Goal: Task Accomplishment & Management: Complete application form

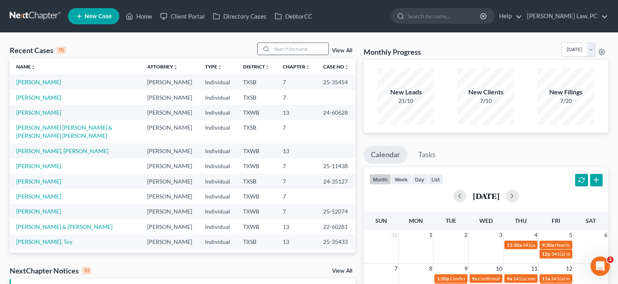
click at [286, 44] on input "search" at bounding box center [300, 49] width 57 height 12
type input "a"
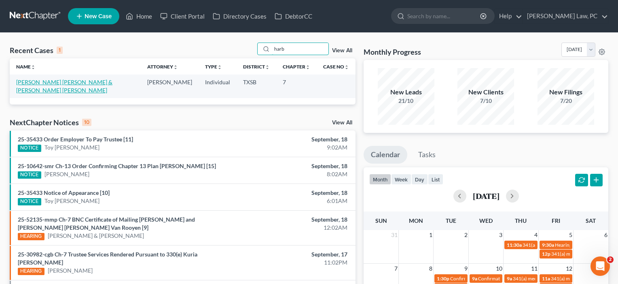
type input "harb"
click at [81, 82] on link "[PERSON_NAME] [PERSON_NAME] & [PERSON_NAME] [PERSON_NAME]" at bounding box center [64, 85] width 96 height 15
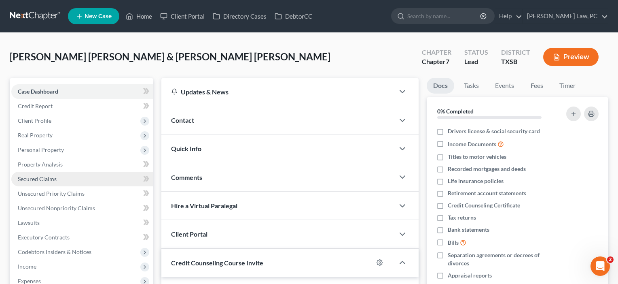
click at [36, 177] on span "Secured Claims" at bounding box center [37, 178] width 39 height 7
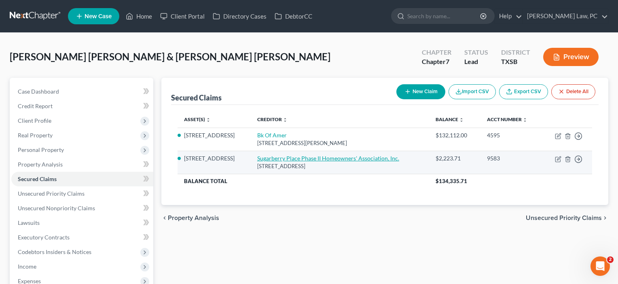
click at [287, 157] on link "Sugarberry Place Phase II Homeowners' Association, Inc." at bounding box center [328, 157] width 142 height 7
select select "45"
select select "2"
select select "0"
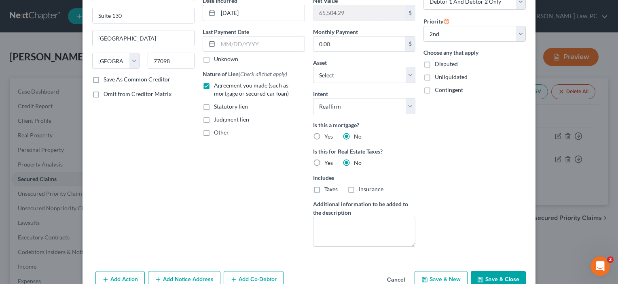
scroll to position [85, 0]
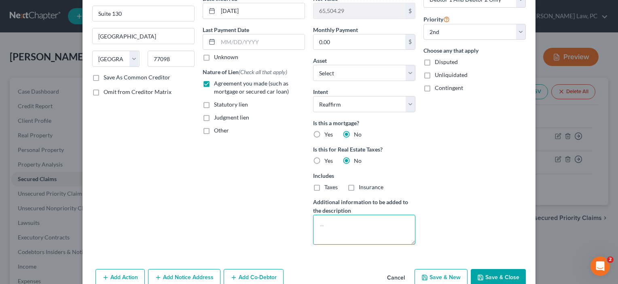
click at [336, 223] on textarea at bounding box center [364, 229] width 102 height 30
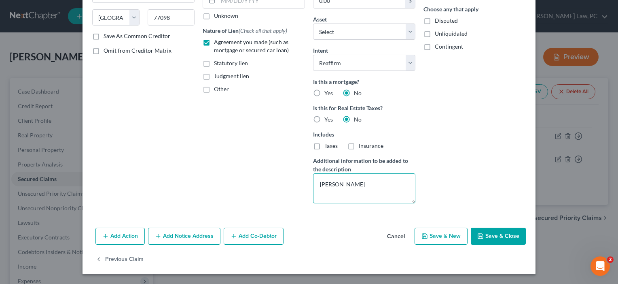
scroll to position [127, 0]
type textarea "[PERSON_NAME] and Fees"
click at [501, 233] on button "Save & Close" at bounding box center [498, 235] width 55 height 17
select select "1"
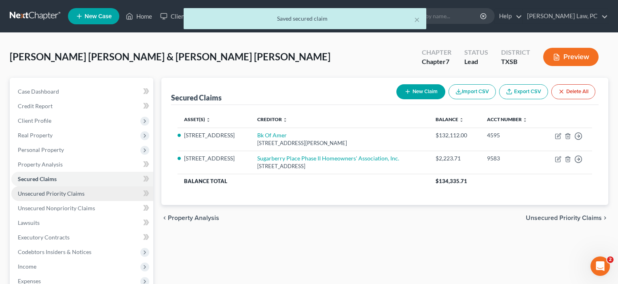
click at [66, 193] on span "Unsecured Priority Claims" at bounding box center [51, 193] width 67 height 7
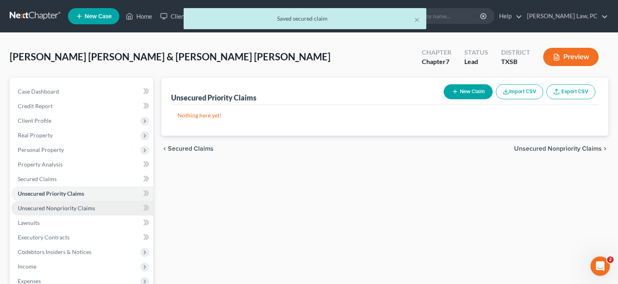
click at [58, 207] on span "Unsecured Nonpriority Claims" at bounding box center [56, 207] width 77 height 7
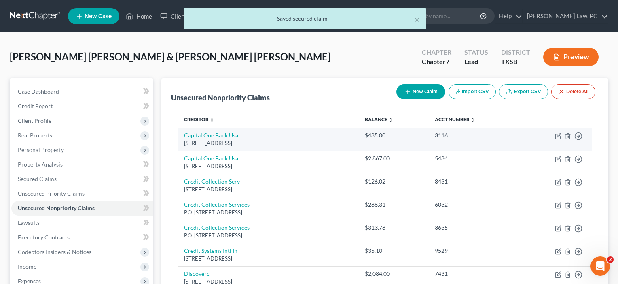
click at [211, 138] on link "Capital One Bank Usa" at bounding box center [211, 134] width 54 height 7
select select "46"
select select "2"
select select "0"
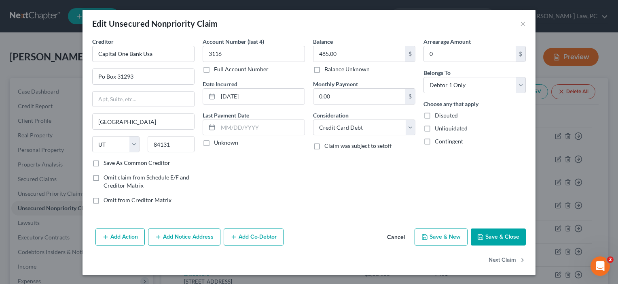
click at [495, 234] on button "Save & Close" at bounding box center [498, 236] width 55 height 17
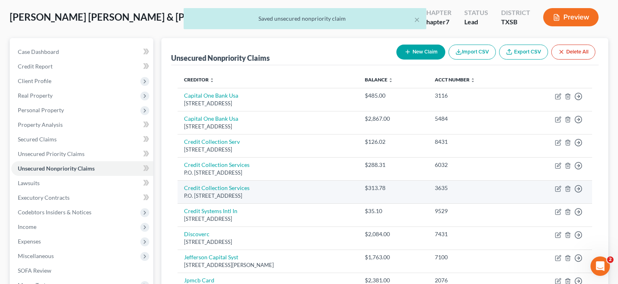
scroll to position [49, 0]
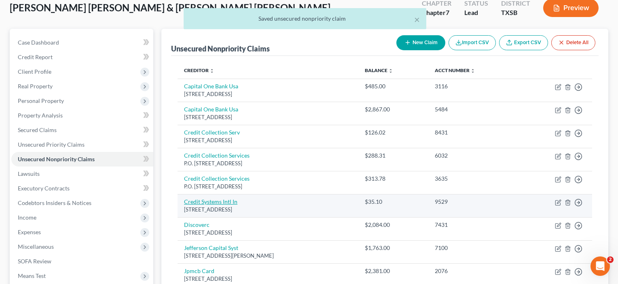
click at [214, 198] on link "Credit Systems Intl In" at bounding box center [210, 201] width 53 height 7
select select "45"
select select "9"
select select "1"
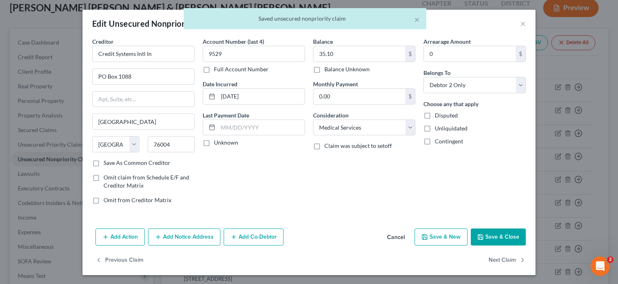
click at [494, 233] on button "Save & Close" at bounding box center [498, 236] width 55 height 17
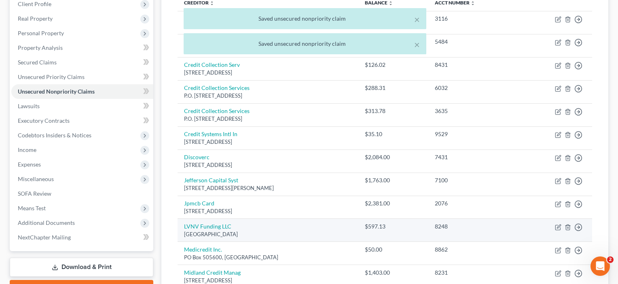
scroll to position [126, 0]
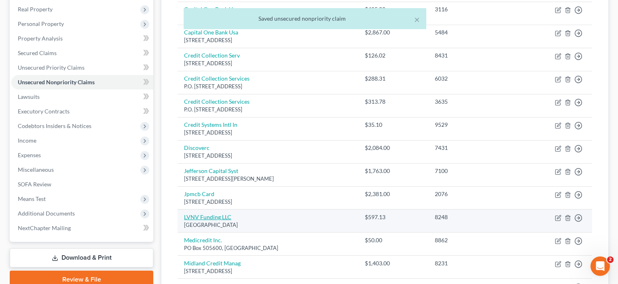
click at [194, 214] on link "LVNV Funding LLC" at bounding box center [207, 216] width 47 height 7
select select "23"
select select "0"
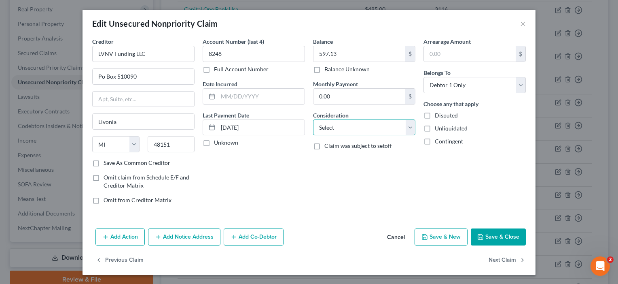
select select "10"
click at [498, 237] on button "Save & Close" at bounding box center [498, 236] width 55 height 17
type input "0"
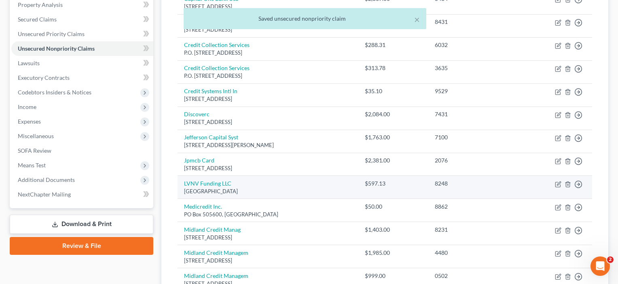
scroll to position [181, 0]
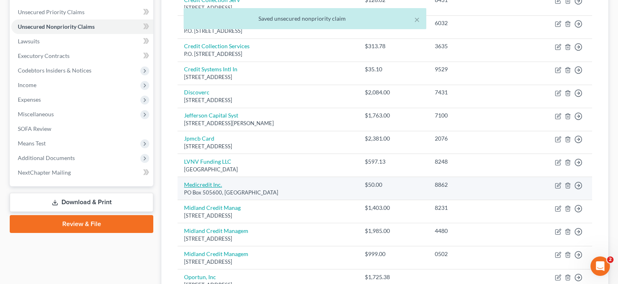
click at [198, 183] on link "Medicredit Inc." at bounding box center [203, 184] width 38 height 7
select select "26"
select select "9"
select select "1"
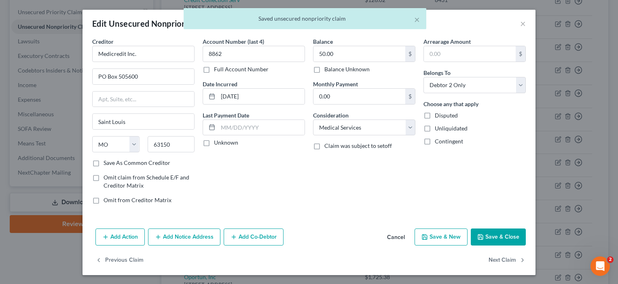
click at [502, 233] on button "Save & Close" at bounding box center [498, 236] width 55 height 17
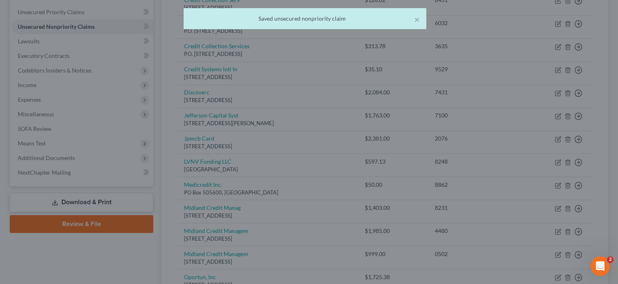
type input "0"
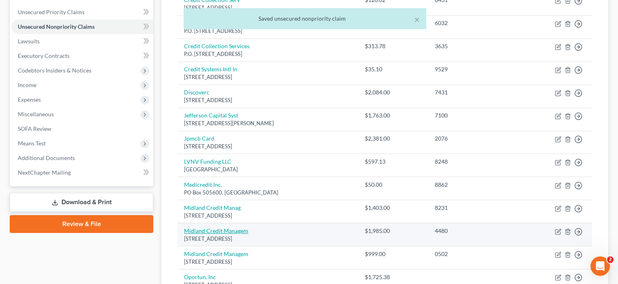
click at [207, 228] on link "Midland Credit Managem" at bounding box center [216, 230] width 64 height 7
select select "23"
select select "1"
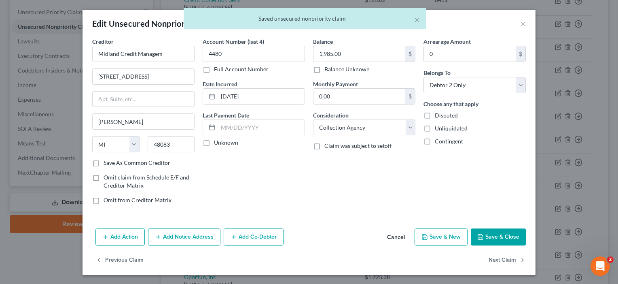
click at [504, 233] on button "Save & Close" at bounding box center [498, 236] width 55 height 17
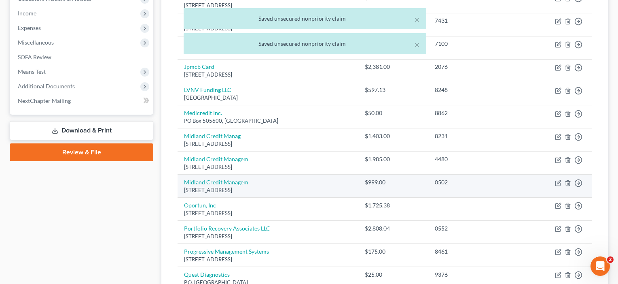
scroll to position [258, 0]
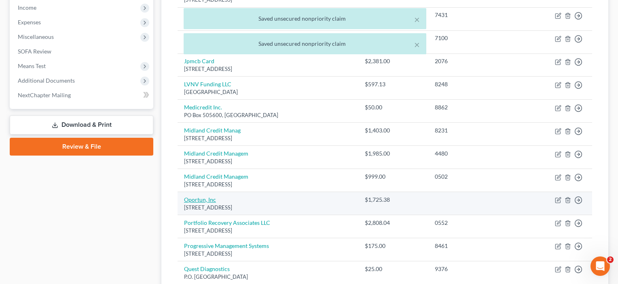
click at [197, 196] on link "Oportun, Inc" at bounding box center [200, 199] width 32 height 7
select select "4"
select select "1"
select select "0"
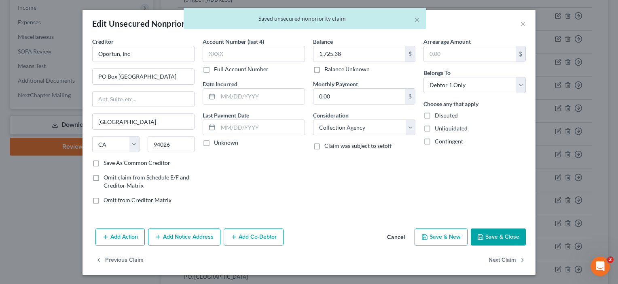
click at [499, 237] on button "Save & Close" at bounding box center [498, 236] width 55 height 17
type input "0"
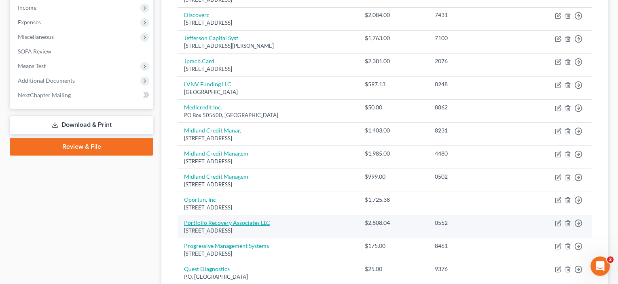
click at [236, 221] on link "Portfolio Recovery Associates LLC" at bounding box center [227, 222] width 86 height 7
select select "45"
select select "1"
select select "0"
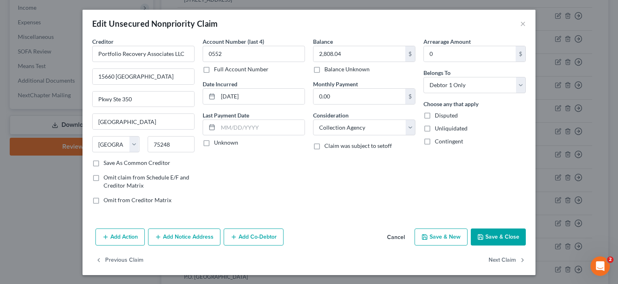
click at [499, 235] on button "Save & Close" at bounding box center [498, 236] width 55 height 17
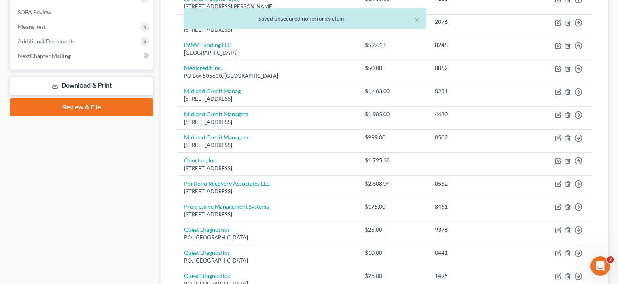
scroll to position [320, 0]
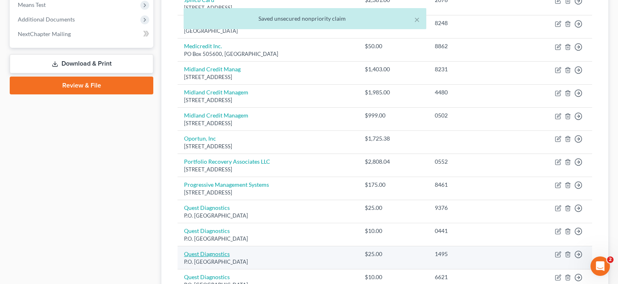
click at [197, 250] on link "Quest Diagnostics" at bounding box center [207, 253] width 46 height 7
select select "36"
select select "1"
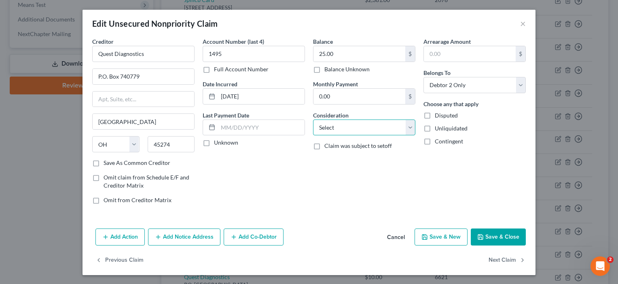
select select "9"
click at [501, 238] on button "Save & Close" at bounding box center [498, 236] width 55 height 17
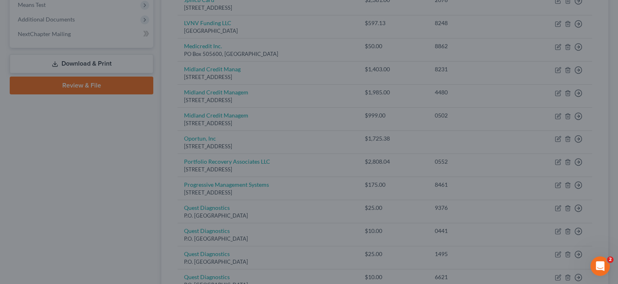
type input "0"
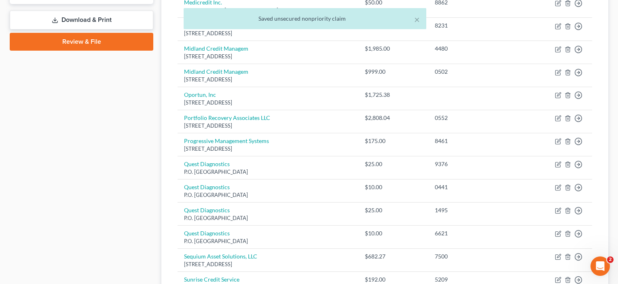
scroll to position [367, 0]
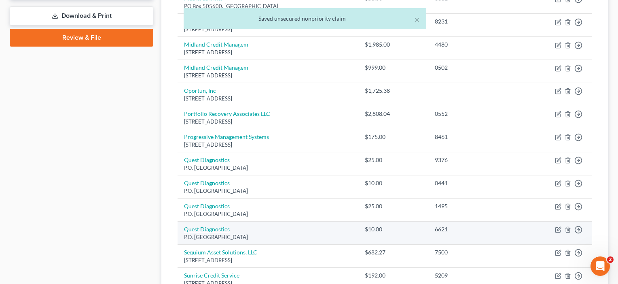
click at [211, 225] on link "Quest Diagnostics" at bounding box center [207, 228] width 46 height 7
select select "36"
select select "9"
select select "1"
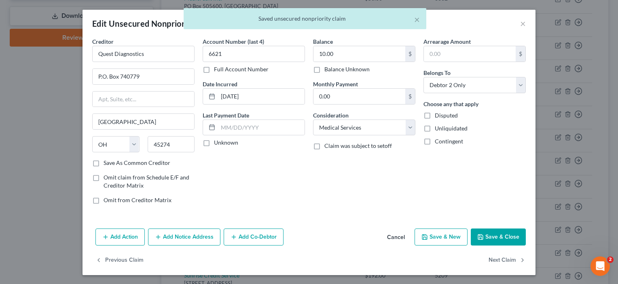
click at [486, 239] on button "Save & Close" at bounding box center [498, 236] width 55 height 17
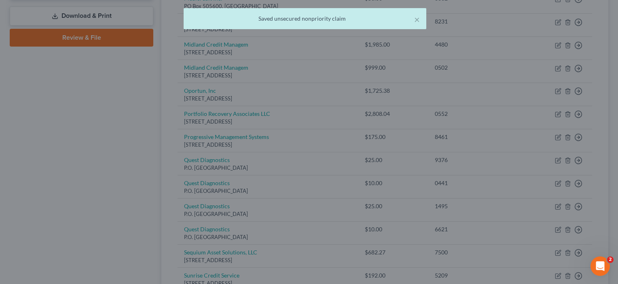
type input "0"
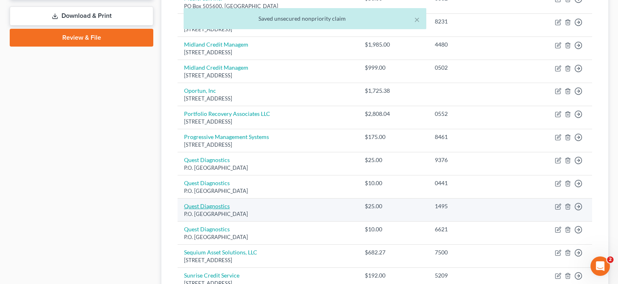
click at [215, 202] on link "Quest Diagnostics" at bounding box center [207, 205] width 46 height 7
select select "36"
select select "9"
select select "1"
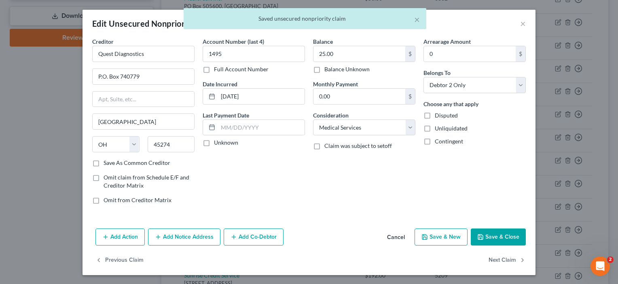
click at [487, 233] on button "Save & Close" at bounding box center [498, 236] width 55 height 17
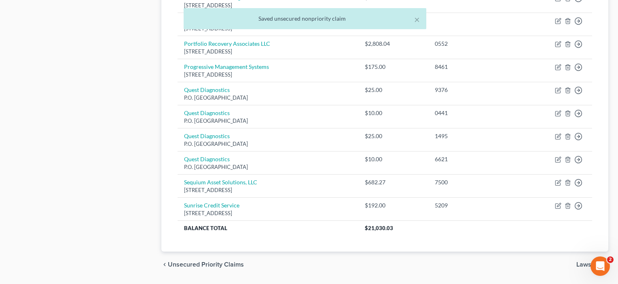
scroll to position [438, 0]
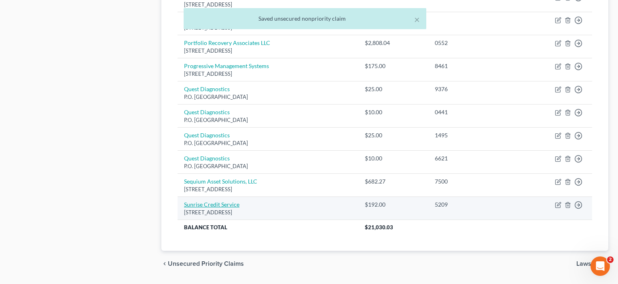
click at [200, 201] on link "Sunrise Credit Service" at bounding box center [211, 204] width 55 height 7
select select "35"
select select "1"
select select "0"
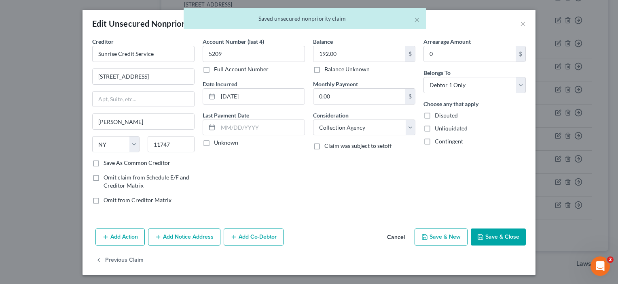
click at [501, 239] on button "Save & Close" at bounding box center [498, 236] width 55 height 17
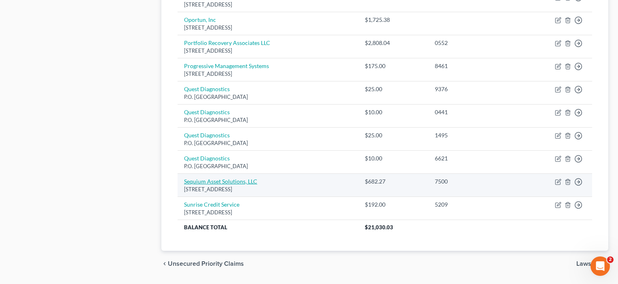
click at [239, 178] on link "Sequium Asset Solutions, LLC" at bounding box center [220, 181] width 73 height 7
select select "10"
select select "9"
select select "1"
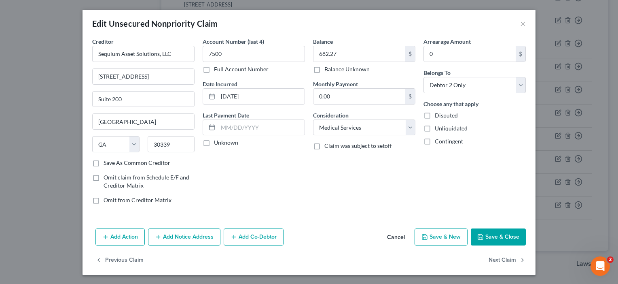
click at [493, 233] on button "Save & Close" at bounding box center [498, 236] width 55 height 17
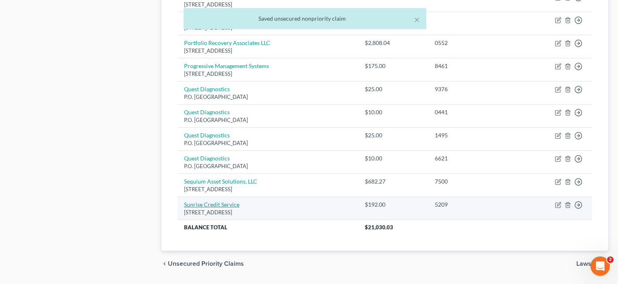
click at [220, 201] on link "Sunrise Credit Service" at bounding box center [211, 204] width 55 height 7
select select "35"
select select "1"
select select "0"
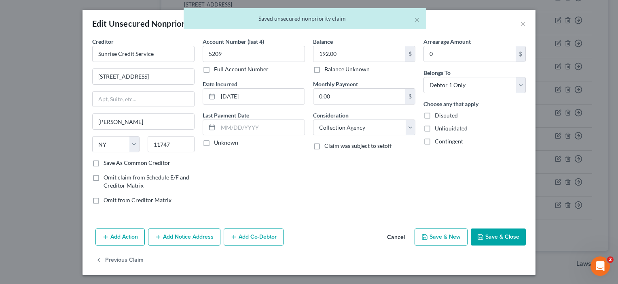
click at [497, 236] on button "Save & Close" at bounding box center [498, 236] width 55 height 17
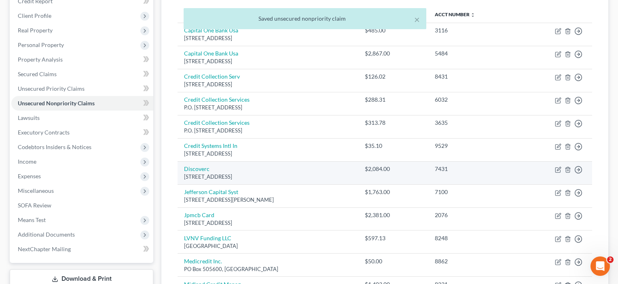
scroll to position [103, 0]
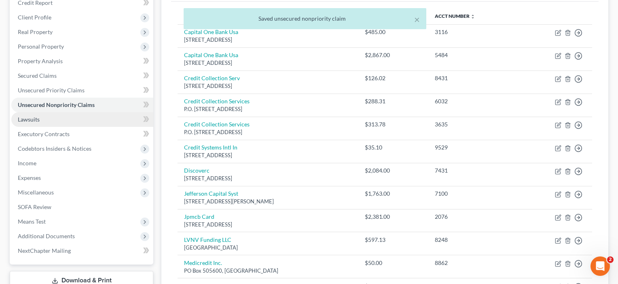
click at [42, 118] on link "Lawsuits" at bounding box center [82, 119] width 142 height 15
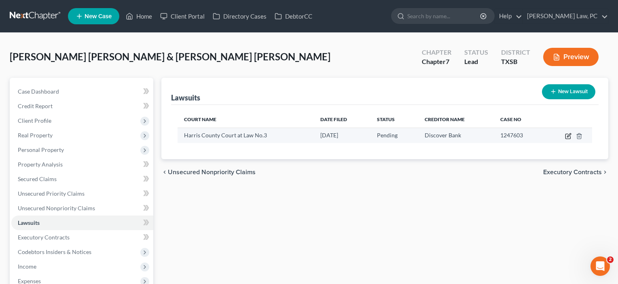
click at [570, 136] on icon "button" at bounding box center [568, 136] width 6 height 6
select select "45"
select select "0"
select select "4"
select select "46"
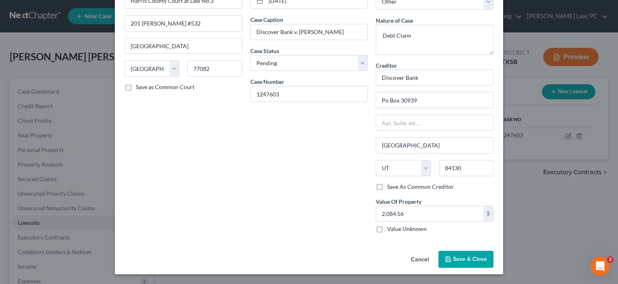
scroll to position [53, 0]
click at [470, 258] on span "Save & Close" at bounding box center [470, 259] width 34 height 7
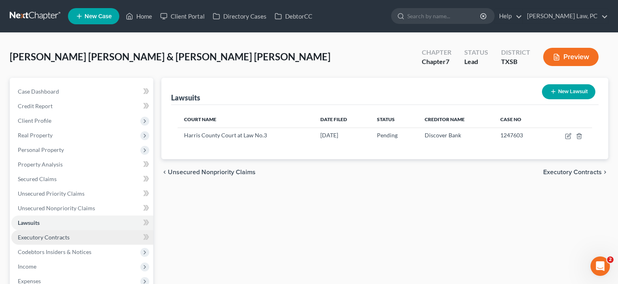
click at [39, 239] on span "Executory Contracts" at bounding box center [44, 236] width 52 height 7
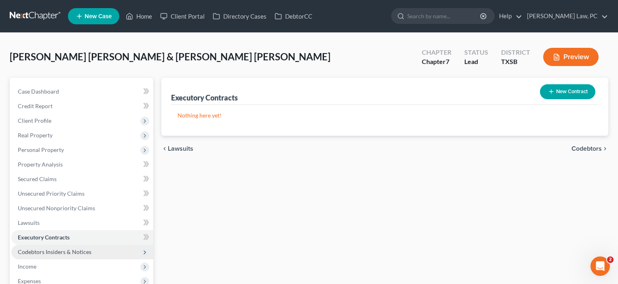
click at [42, 255] on span "Codebtors Insiders & Notices" at bounding box center [82, 251] width 142 height 15
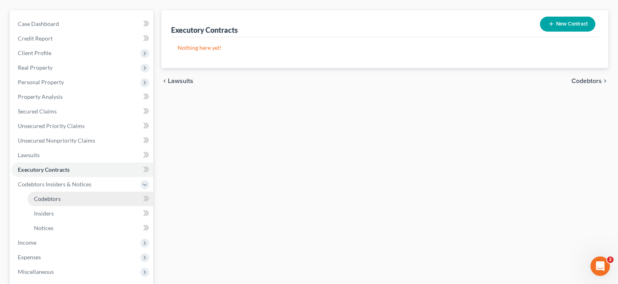
click at [41, 197] on span "Codebtors" at bounding box center [47, 198] width 27 height 7
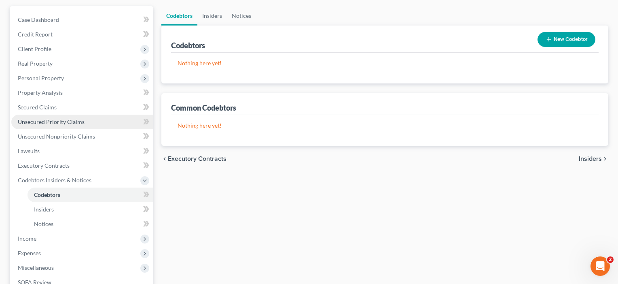
scroll to position [116, 0]
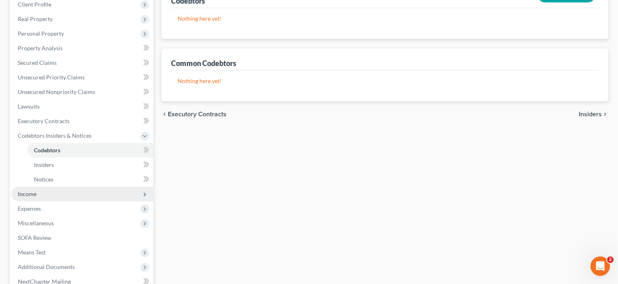
click at [31, 192] on span "Income" at bounding box center [27, 193] width 19 height 7
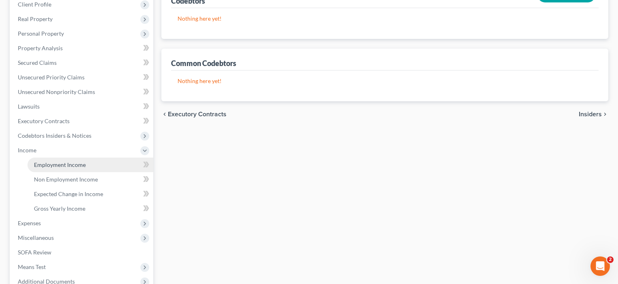
click at [67, 169] on link "Employment Income" at bounding box center [91, 164] width 126 height 15
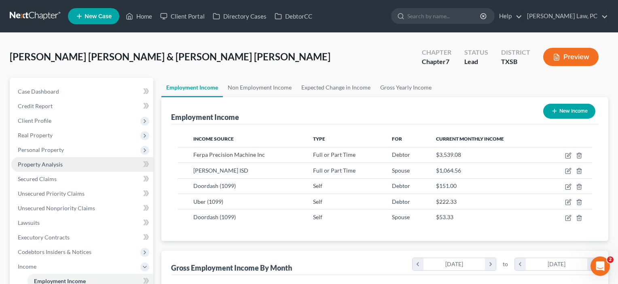
scroll to position [145, 252]
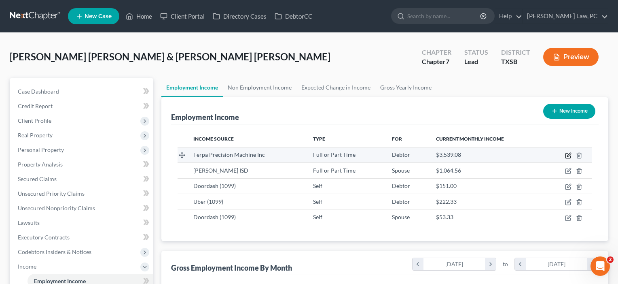
click at [571, 154] on icon "button" at bounding box center [569, 154] width 4 height 4
select select "0"
select select "45"
select select "3"
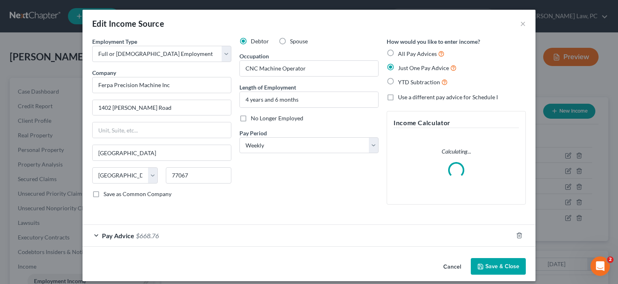
click at [493, 267] on button "Save & Close" at bounding box center [498, 266] width 55 height 17
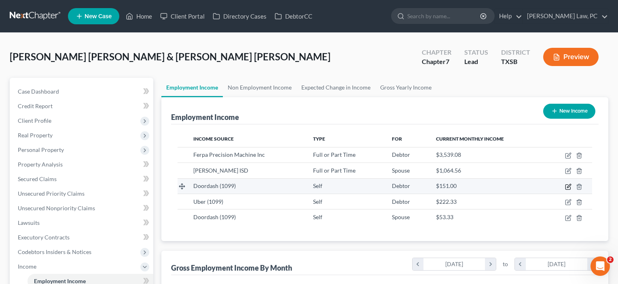
click at [567, 187] on icon "button" at bounding box center [569, 186] width 4 height 4
select select "1"
select select "4"
select select "0"
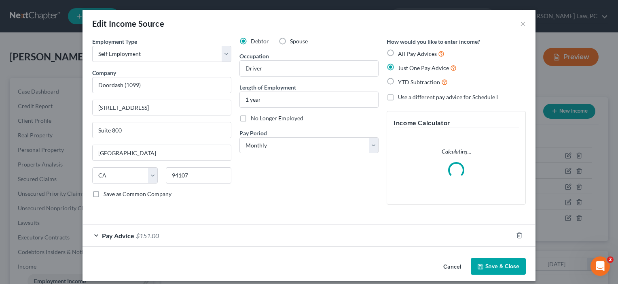
click at [490, 264] on button "Save & Close" at bounding box center [498, 266] width 55 height 17
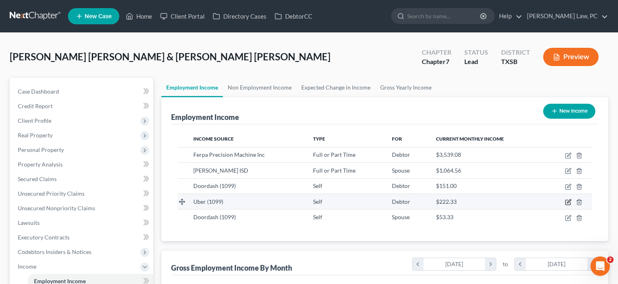
click at [569, 202] on icon "button" at bounding box center [569, 201] width 4 height 4
select select "1"
select select "4"
select select "0"
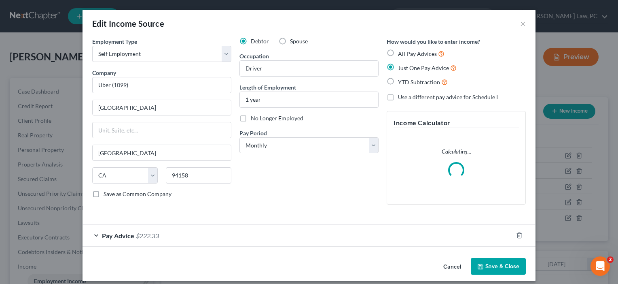
click at [500, 266] on button "Save & Close" at bounding box center [498, 266] width 55 height 17
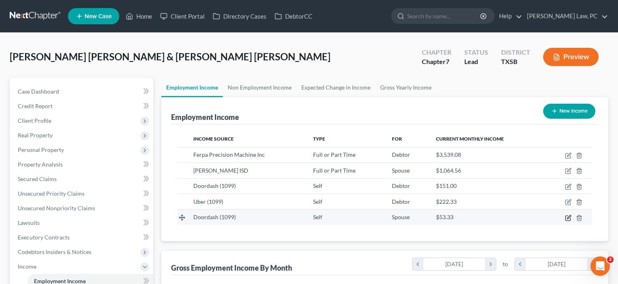
click at [567, 218] on icon "button" at bounding box center [568, 217] width 6 height 6
select select "1"
select select "4"
select select "0"
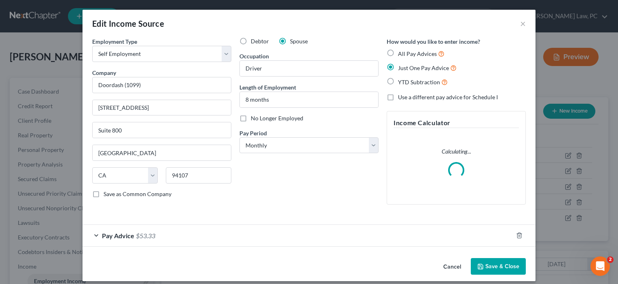
click at [495, 265] on button "Save & Close" at bounding box center [498, 266] width 55 height 17
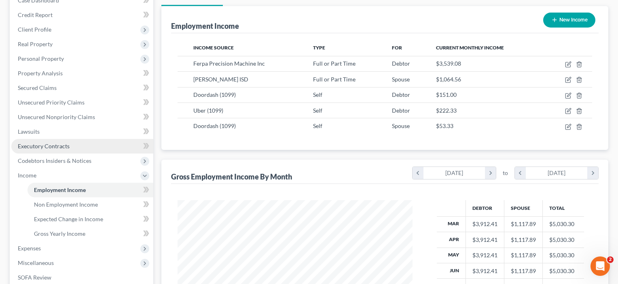
scroll to position [95, 0]
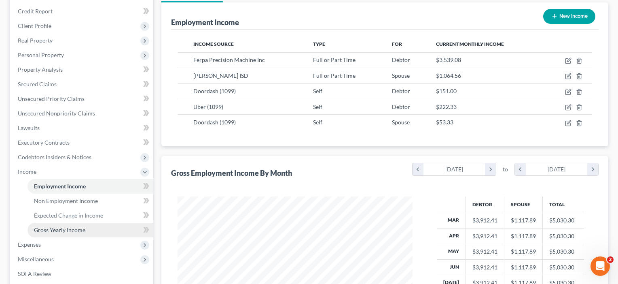
click at [62, 229] on span "Gross Yearly Income" at bounding box center [59, 229] width 51 height 7
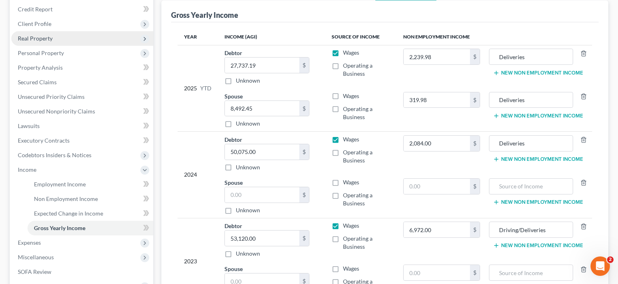
scroll to position [99, 0]
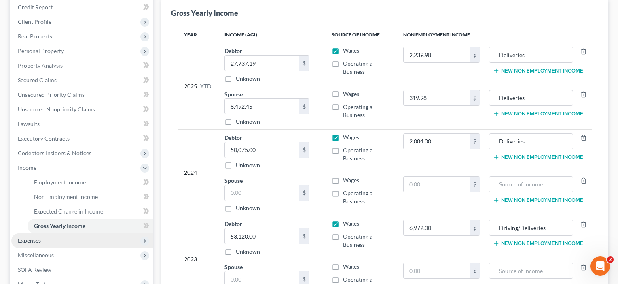
click at [29, 239] on span "Expenses" at bounding box center [29, 240] width 23 height 7
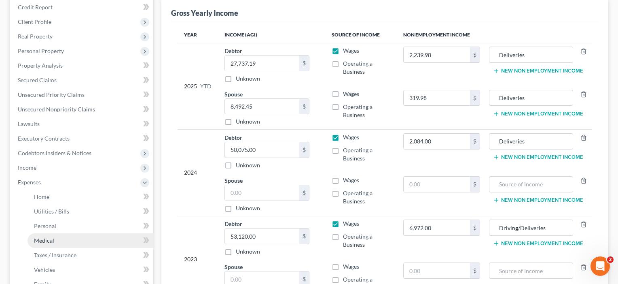
click at [34, 240] on span "Medical" at bounding box center [44, 240] width 20 height 7
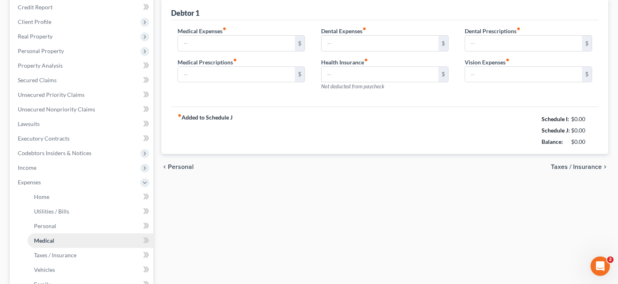
scroll to position [17, 0]
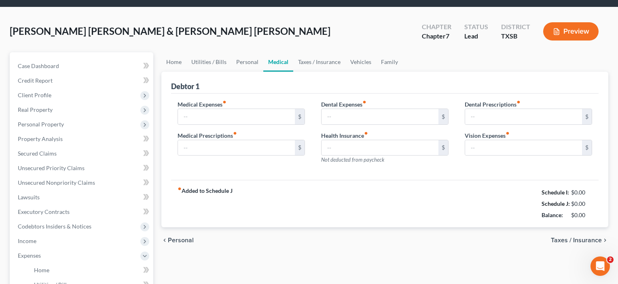
type input "100.00"
type input "0.00"
type input "203.00"
type input "0.00"
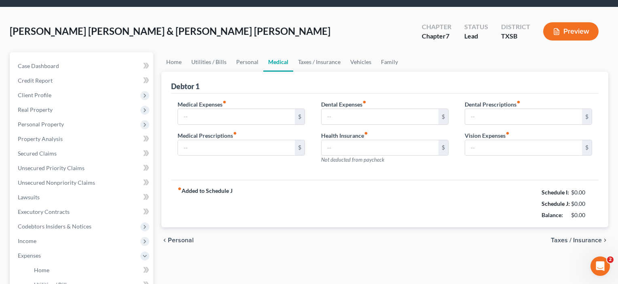
type input "0.00"
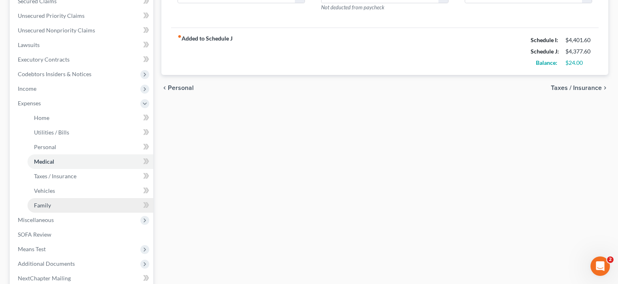
scroll to position [182, 0]
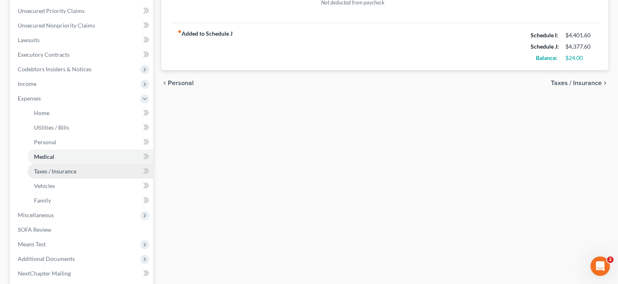
click at [52, 173] on span "Taxes / Insurance" at bounding box center [55, 170] width 42 height 7
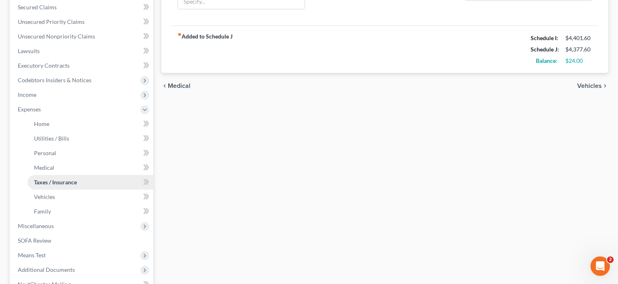
scroll to position [173, 0]
click at [29, 227] on span "Miscellaneous" at bounding box center [36, 224] width 36 height 7
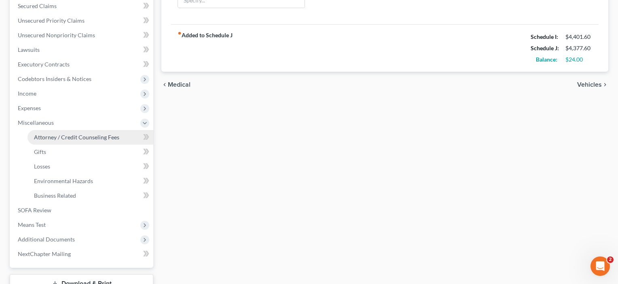
click at [91, 139] on span "Attorney / Credit Counseling Fees" at bounding box center [76, 136] width 85 height 7
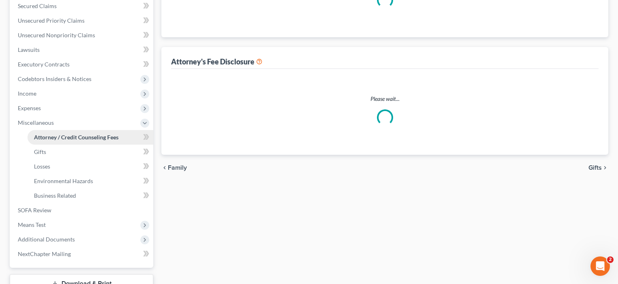
scroll to position [0, 0]
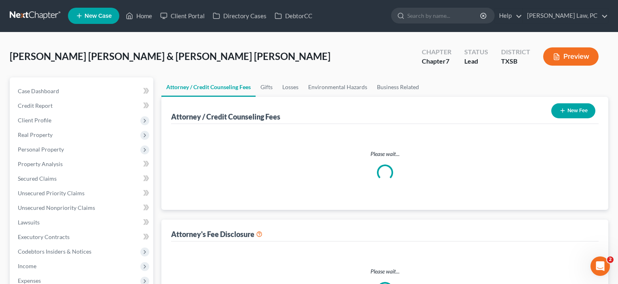
select select "4"
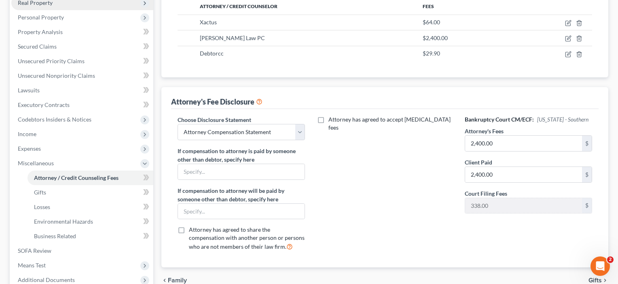
scroll to position [133, 0]
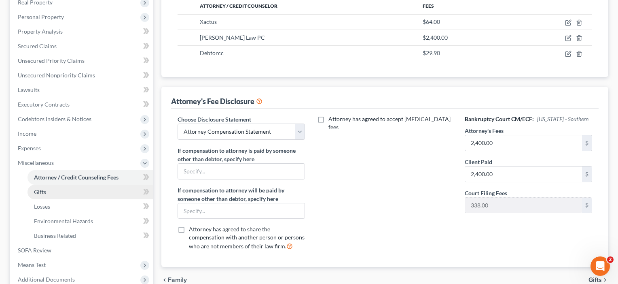
click at [42, 197] on link "Gifts" at bounding box center [91, 191] width 126 height 15
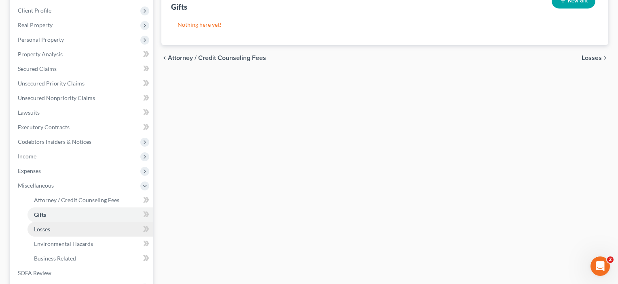
click at [40, 231] on span "Losses" at bounding box center [42, 228] width 16 height 7
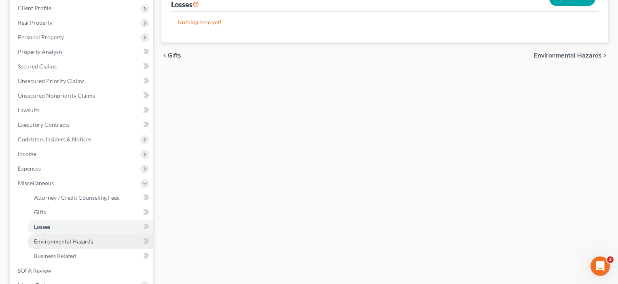
click at [38, 245] on link "Environmental Hazards" at bounding box center [91, 241] width 126 height 15
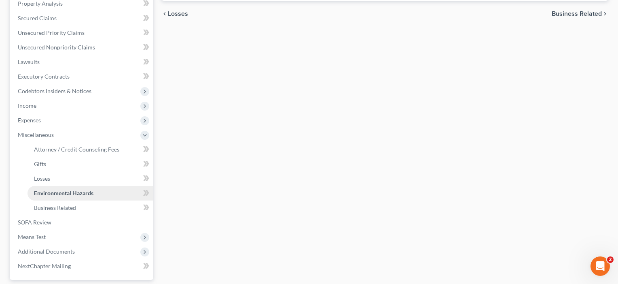
scroll to position [184, 0]
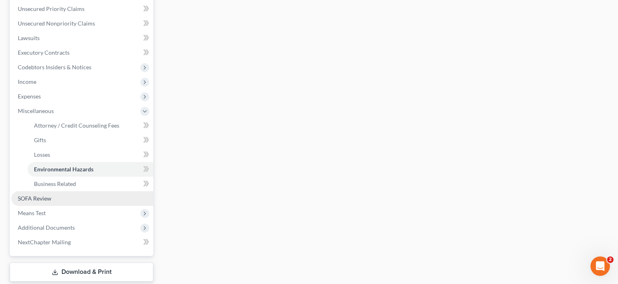
click at [42, 197] on span "SOFA Review" at bounding box center [35, 198] width 34 height 7
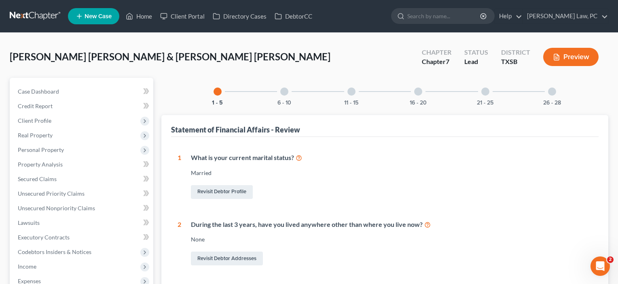
click at [285, 93] on div at bounding box center [284, 91] width 8 height 8
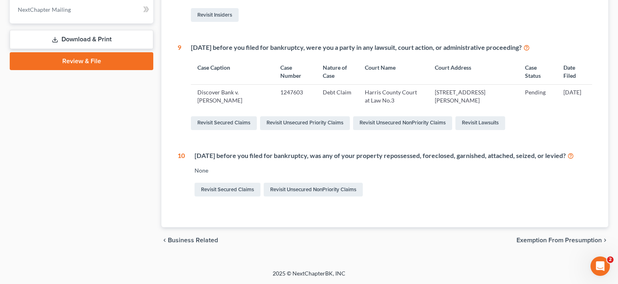
scroll to position [358, 0]
click at [551, 241] on span "Exemption from Presumption" at bounding box center [558, 240] width 85 height 6
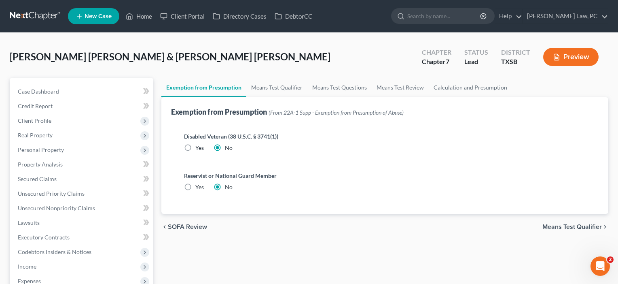
click at [554, 226] on span "Means Test Qualifier" at bounding box center [571, 226] width 59 height 6
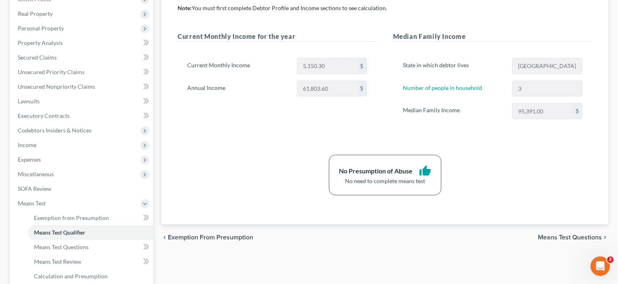
click at [551, 237] on span "Means Test Questions" at bounding box center [570, 237] width 64 height 6
